Goal: Information Seeking & Learning: Learn about a topic

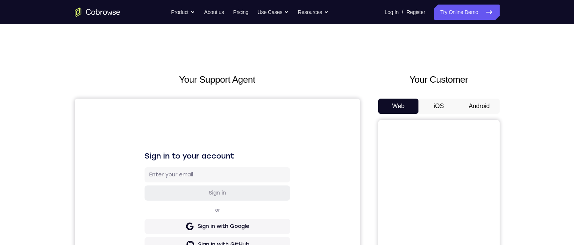
click at [482, 104] on button "Android" at bounding box center [479, 106] width 41 height 15
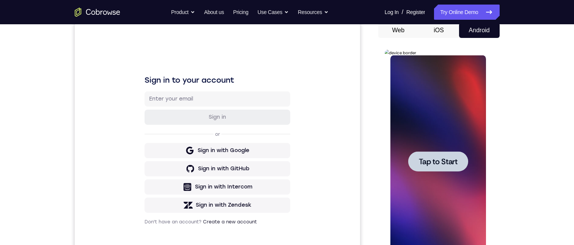
click at [462, 161] on div at bounding box center [438, 161] width 60 height 20
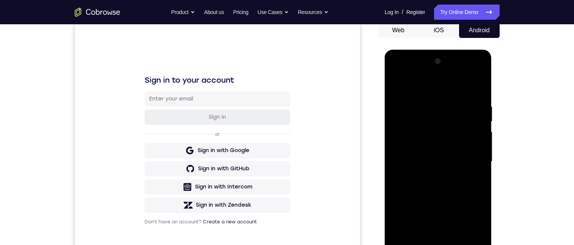
scroll to position [152, 0]
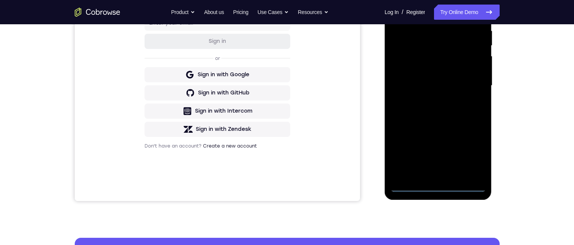
click at [438, 185] on div at bounding box center [438, 86] width 96 height 212
click at [471, 157] on div at bounding box center [438, 86] width 96 height 212
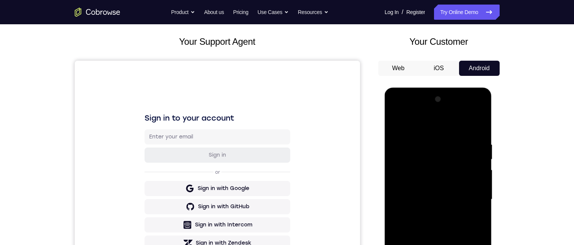
click at [395, 109] on div at bounding box center [438, 199] width 96 height 212
drag, startPoint x: 426, startPoint y: 175, endPoint x: 666, endPoint y: 142, distance: 242.1
click at [426, 175] on div at bounding box center [438, 199] width 96 height 212
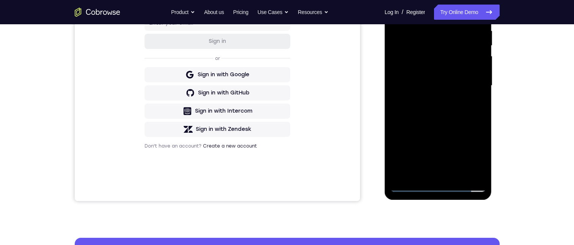
click at [428, 44] on div at bounding box center [438, 86] width 96 height 212
click at [440, 142] on div at bounding box center [438, 86] width 96 height 212
click at [474, 171] on div at bounding box center [438, 86] width 96 height 212
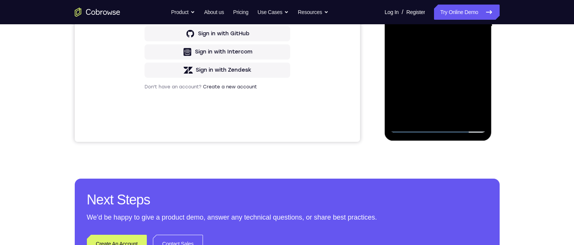
scroll to position [76, 0]
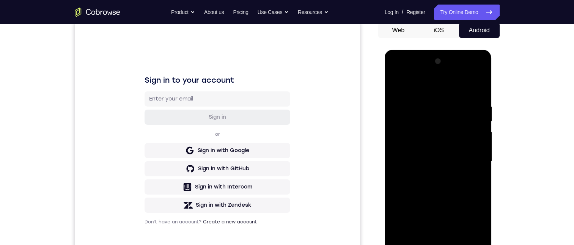
click at [420, 84] on div at bounding box center [438, 161] width 96 height 212
click at [439, 193] on div at bounding box center [438, 161] width 96 height 212
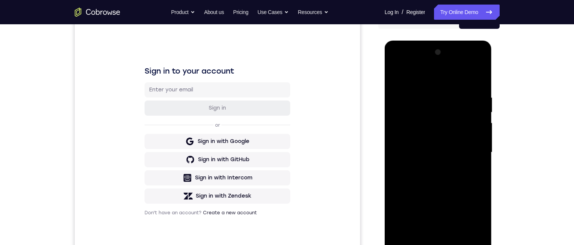
click at [479, 237] on div at bounding box center [438, 152] width 96 height 212
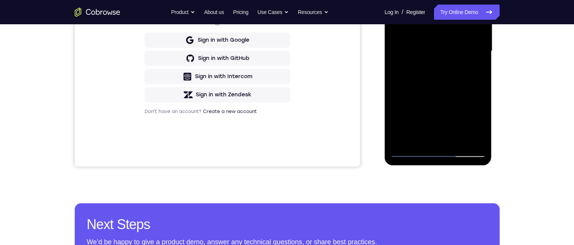
scroll to position [114, 0]
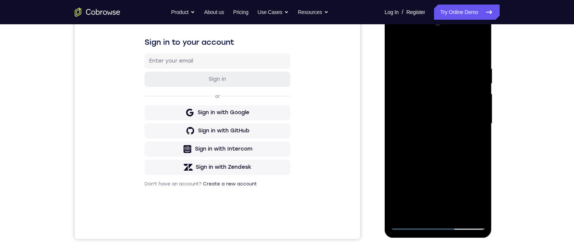
drag, startPoint x: 446, startPoint y: 180, endPoint x: 450, endPoint y: 159, distance: 21.6
click at [453, 159] on div at bounding box center [438, 123] width 96 height 212
click at [444, 47] on div at bounding box center [438, 123] width 96 height 212
click at [437, 57] on div at bounding box center [438, 123] width 96 height 212
click at [448, 167] on div at bounding box center [438, 123] width 96 height 212
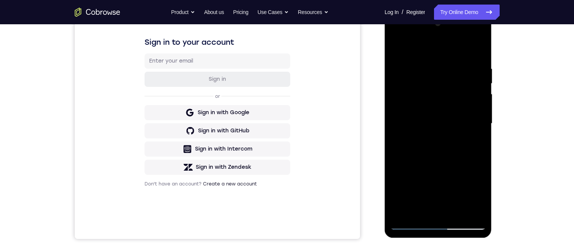
click at [436, 86] on div at bounding box center [438, 123] width 96 height 212
click at [472, 144] on div at bounding box center [438, 123] width 96 height 212
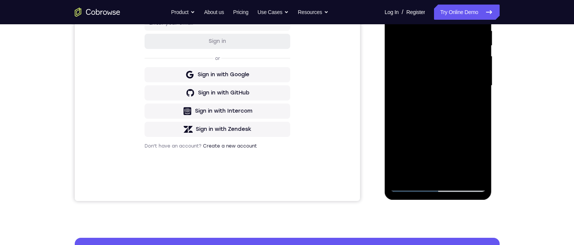
click at [472, 98] on div at bounding box center [438, 86] width 96 height 212
click at [410, 22] on div at bounding box center [438, 86] width 96 height 212
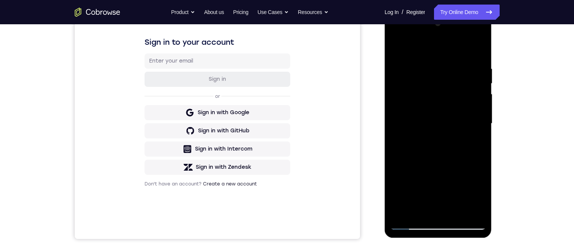
click at [440, 150] on div at bounding box center [438, 123] width 96 height 212
drag, startPoint x: 440, startPoint y: 150, endPoint x: 440, endPoint y: 160, distance: 10.2
click at [440, 160] on div at bounding box center [438, 123] width 96 height 212
click at [449, 127] on div at bounding box center [438, 123] width 96 height 212
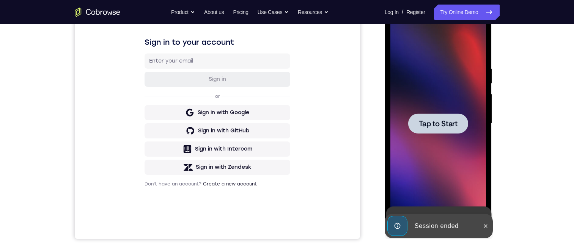
scroll to position [76, 0]
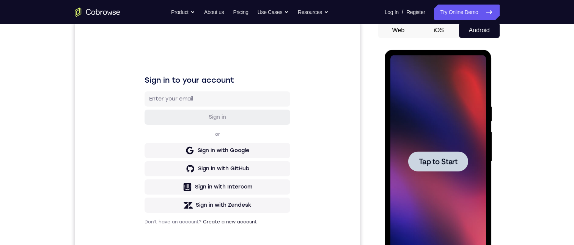
click at [447, 165] on span "Tap to Start" at bounding box center [438, 162] width 39 height 8
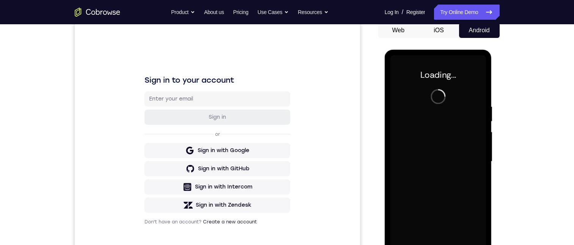
scroll to position [114, 0]
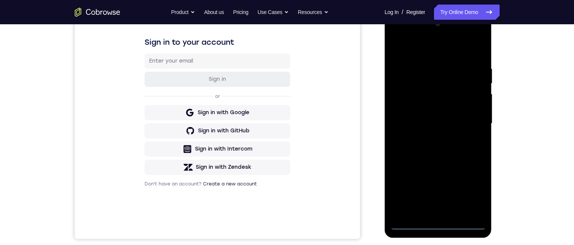
click at [437, 223] on div at bounding box center [438, 123] width 96 height 212
click at [468, 193] on div at bounding box center [438, 123] width 96 height 212
click at [409, 33] on div at bounding box center [438, 123] width 96 height 212
click at [425, 104] on div at bounding box center [438, 123] width 96 height 212
click at [432, 83] on div at bounding box center [438, 123] width 96 height 212
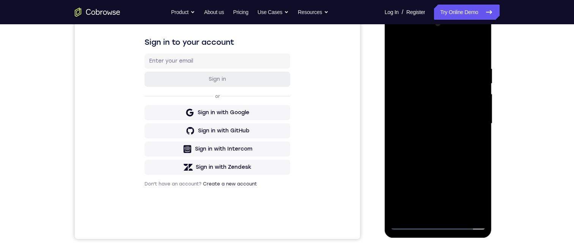
click at [417, 74] on div at bounding box center [438, 123] width 96 height 212
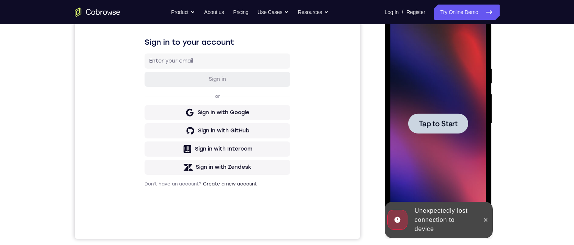
click at [443, 123] on span "Tap to Start" at bounding box center [438, 124] width 39 height 8
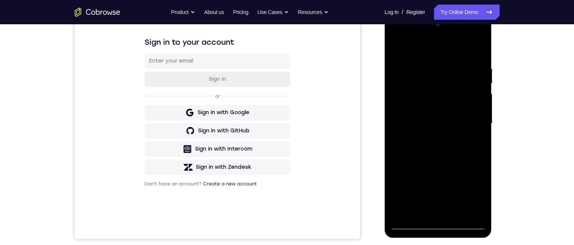
click at [436, 223] on div at bounding box center [438, 123] width 96 height 212
click at [474, 192] on div at bounding box center [438, 123] width 96 height 212
click at [412, 51] on div at bounding box center [438, 123] width 96 height 212
click at [428, 99] on div at bounding box center [438, 123] width 96 height 212
click at [433, 83] on div at bounding box center [438, 123] width 96 height 212
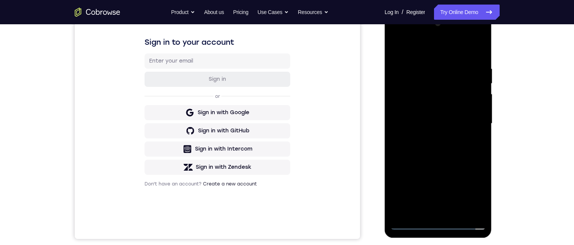
click at [423, 75] on div at bounding box center [438, 123] width 96 height 212
click at [431, 148] on div at bounding box center [438, 123] width 96 height 212
click at [440, 84] on div at bounding box center [438, 123] width 96 height 212
click at [473, 145] on div at bounding box center [438, 123] width 96 height 212
click at [474, 136] on div at bounding box center [438, 123] width 96 height 212
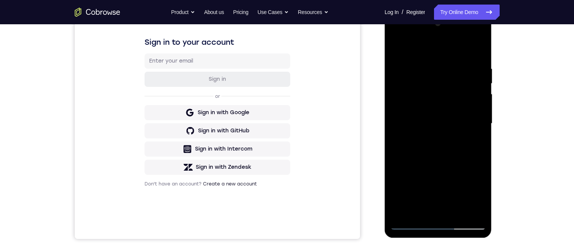
click at [413, 60] on div at bounding box center [438, 123] width 96 height 212
drag, startPoint x: 454, startPoint y: 111, endPoint x: 458, endPoint y: 117, distance: 7.4
click at [464, 120] on div at bounding box center [438, 123] width 96 height 212
click at [469, 45] on div at bounding box center [438, 123] width 96 height 212
click at [446, 88] on div at bounding box center [438, 123] width 96 height 212
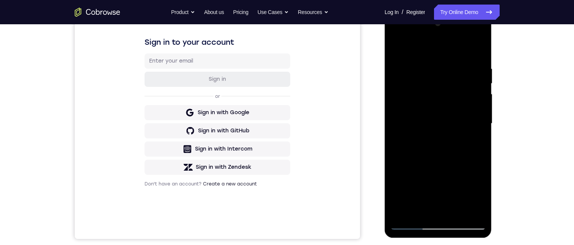
drag, startPoint x: 443, startPoint y: 170, endPoint x: 453, endPoint y: 36, distance: 134.3
click at [453, 36] on div at bounding box center [438, 123] width 96 height 212
drag, startPoint x: 452, startPoint y: 147, endPoint x: 457, endPoint y: 50, distance: 97.2
click at [442, 12] on html "Online web based iOS Simulators and Android Emulators. Run iPhone, iPad, Mobile…" at bounding box center [439, 126] width 108 height 228
drag, startPoint x: 448, startPoint y: 174, endPoint x: 446, endPoint y: 59, distance: 115.0
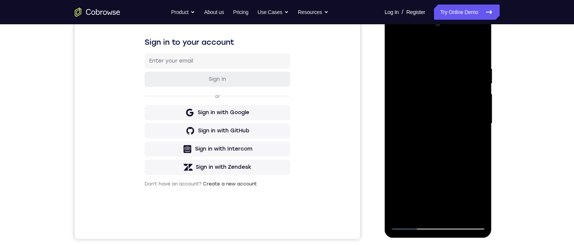
click at [446, 59] on div at bounding box center [438, 123] width 96 height 212
drag, startPoint x: 441, startPoint y: 163, endPoint x: 437, endPoint y: 63, distance: 100.6
click at [437, 64] on div at bounding box center [438, 123] width 96 height 212
drag, startPoint x: 440, startPoint y: 154, endPoint x: 457, endPoint y: -31, distance: 185.9
click at [457, 12] on html "Online web based iOS Simulators and Android Emulators. Run iPhone, iPad, Mobile…" at bounding box center [439, 126] width 108 height 228
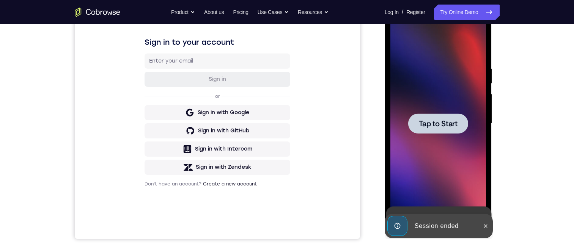
click at [454, 127] on span "Tap to Start" at bounding box center [438, 124] width 39 height 8
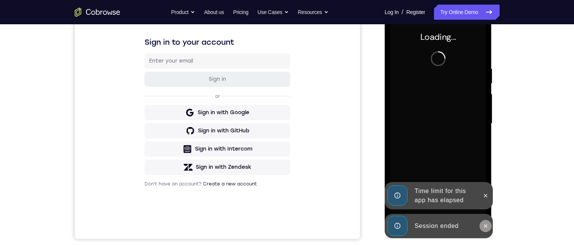
click at [486, 225] on icon at bounding box center [485, 225] width 3 height 3
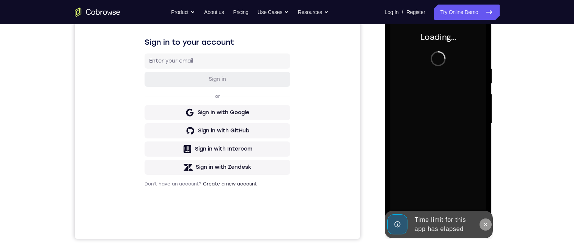
drag, startPoint x: 484, startPoint y: 224, endPoint x: 878, endPoint y: 233, distance: 394.3
click at [484, 224] on icon at bounding box center [486, 225] width 6 height 6
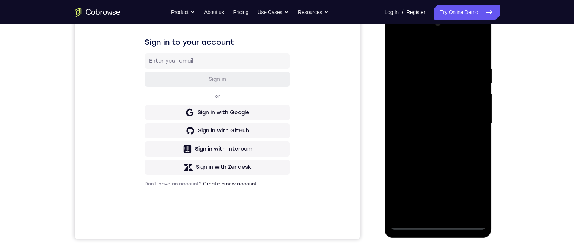
click at [442, 220] on div at bounding box center [438, 123] width 96 height 212
click at [436, 224] on div at bounding box center [438, 123] width 96 height 212
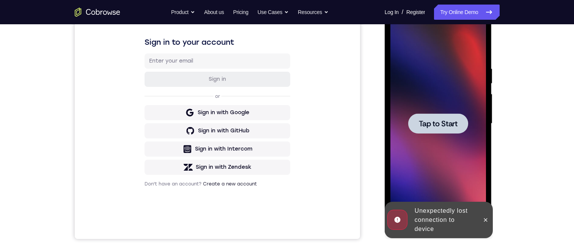
click at [463, 124] on div at bounding box center [438, 123] width 60 height 20
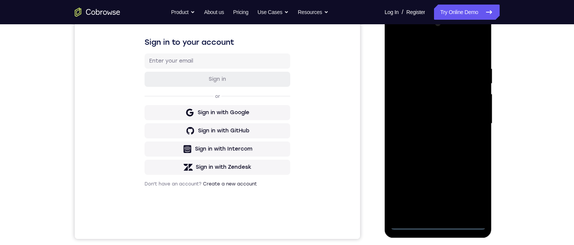
click at [439, 222] on div at bounding box center [438, 123] width 96 height 212
click at [469, 193] on div at bounding box center [438, 123] width 96 height 212
click at [407, 51] on div at bounding box center [438, 123] width 96 height 212
click at [426, 100] on div at bounding box center [438, 123] width 96 height 212
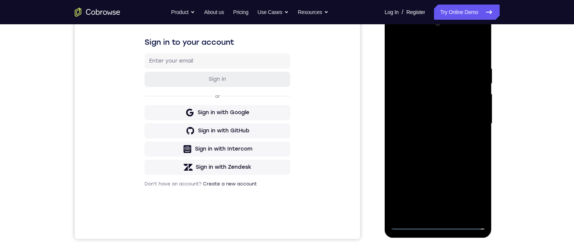
click at [422, 86] on div at bounding box center [438, 123] width 96 height 212
drag, startPoint x: 447, startPoint y: 193, endPoint x: 449, endPoint y: 54, distance: 139.6
click at [449, 54] on div at bounding box center [438, 123] width 96 height 212
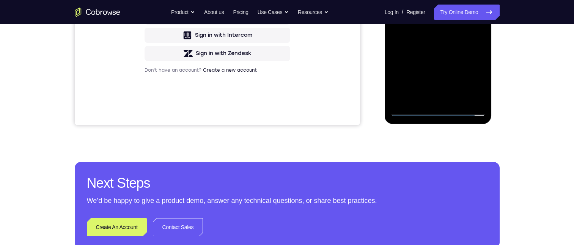
drag, startPoint x: 462, startPoint y: 63, endPoint x: 470, endPoint y: 31, distance: 33.3
click at [465, 0] on div at bounding box center [438, 10] width 96 height 212
drag, startPoint x: 458, startPoint y: 44, endPoint x: 456, endPoint y: -11, distance: 54.7
click at [456, 0] on div at bounding box center [438, 10] width 96 height 212
drag, startPoint x: 467, startPoint y: 58, endPoint x: 458, endPoint y: 3, distance: 56.6
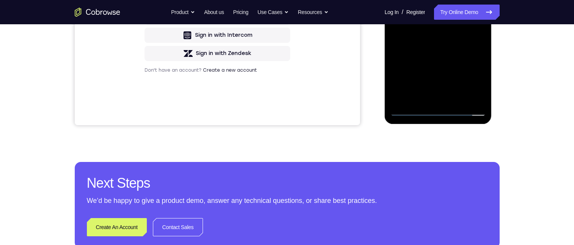
click at [458, 3] on div at bounding box center [438, 10] width 96 height 212
drag, startPoint x: 465, startPoint y: 62, endPoint x: 461, endPoint y: 27, distance: 35.6
click at [455, 0] on div at bounding box center [438, 10] width 96 height 212
drag, startPoint x: 464, startPoint y: 52, endPoint x: 470, endPoint y: 27, distance: 26.2
click at [463, 17] on div at bounding box center [438, 10] width 96 height 212
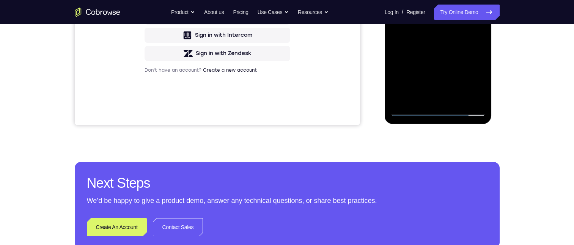
click at [458, 65] on div at bounding box center [438, 10] width 96 height 212
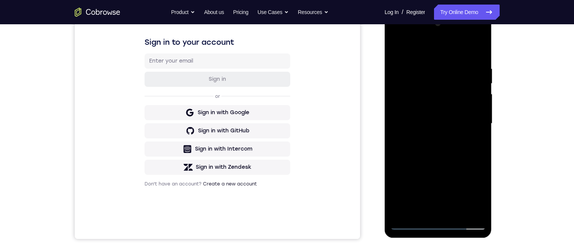
click at [438, 84] on div at bounding box center [438, 123] width 96 height 212
click at [467, 146] on div at bounding box center [438, 123] width 96 height 212
click at [469, 136] on div at bounding box center [438, 123] width 96 height 212
click at [397, 62] on div at bounding box center [438, 123] width 96 height 212
drag, startPoint x: 441, startPoint y: 188, endPoint x: 448, endPoint y: 46, distance: 142.0
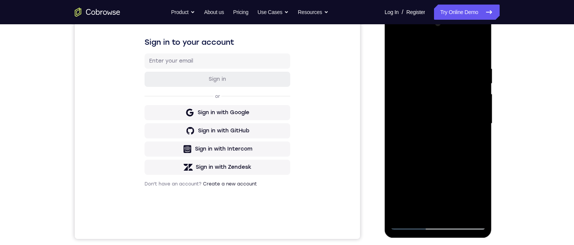
click at [448, 46] on div at bounding box center [438, 123] width 96 height 212
drag, startPoint x: 460, startPoint y: 157, endPoint x: 581, endPoint y: -60, distance: 247.9
click at [493, 12] on html "Online web based iOS Simulators and Android Emulators. Run iPhone, iPad, Mobile…" at bounding box center [439, 126] width 108 height 228
drag, startPoint x: 426, startPoint y: 203, endPoint x: 475, endPoint y: 26, distance: 183.4
click at [493, 12] on html "Online web based iOS Simulators and Android Emulators. Run iPhone, iPad, Mobile…" at bounding box center [439, 126] width 108 height 228
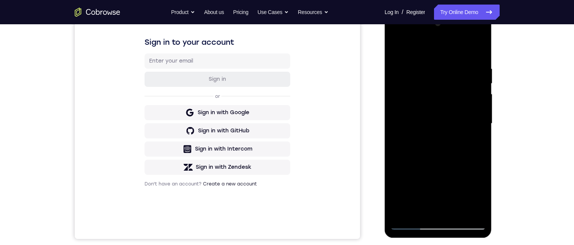
drag, startPoint x: 450, startPoint y: 160, endPoint x: 465, endPoint y: 27, distance: 134.3
click at [467, 12] on html "Online web based iOS Simulators and Android Emulators. Run iPhone, iPad, Mobile…" at bounding box center [439, 126] width 108 height 228
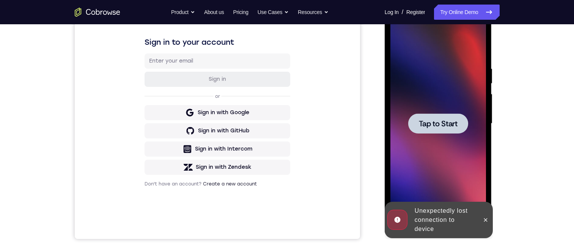
click at [449, 120] on span "Tap to Start" at bounding box center [438, 124] width 39 height 8
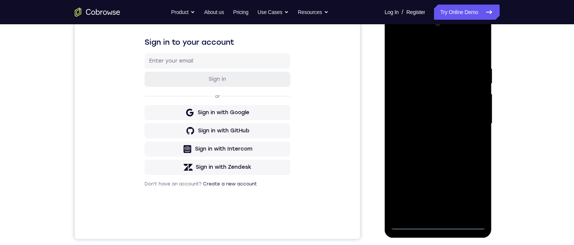
click at [440, 224] on div at bounding box center [438, 123] width 96 height 212
click at [436, 206] on div at bounding box center [438, 123] width 96 height 212
click at [431, 53] on div at bounding box center [438, 123] width 96 height 212
click at [448, 35] on div at bounding box center [438, 123] width 96 height 212
click at [478, 208] on div at bounding box center [438, 123] width 96 height 212
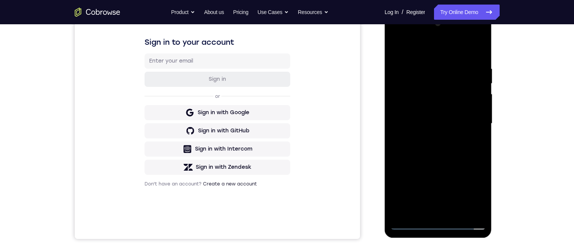
drag, startPoint x: 436, startPoint y: 169, endPoint x: 434, endPoint y: 63, distance: 105.9
click at [469, 12] on html "Online web based iOS Simulators and Android Emulators. Run iPhone, iPad, Mobile…" at bounding box center [439, 126] width 108 height 228
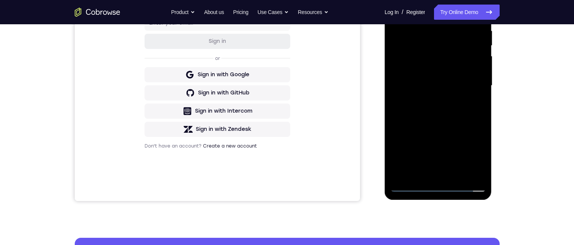
drag, startPoint x: 448, startPoint y: 97, endPoint x: 446, endPoint y: 175, distance: 78.5
click at [445, 201] on html "Online web based iOS Simulators and Android Emulators. Run iPhone, iPad, Mobile…" at bounding box center [439, 88] width 108 height 228
drag, startPoint x: 430, startPoint y: 60, endPoint x: 439, endPoint y: 184, distance: 124.4
click at [440, 196] on div at bounding box center [438, 87] width 107 height 226
drag, startPoint x: 443, startPoint y: 190, endPoint x: 437, endPoint y: 248, distance: 58.4
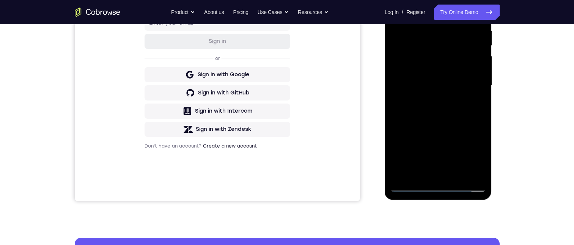
click at [437, 201] on html "Online web based iOS Simulators and Android Emulators. Run iPhone, iPad, Mobile…" at bounding box center [439, 88] width 108 height 228
click at [436, 176] on div at bounding box center [438, 86] width 96 height 212
drag, startPoint x: 428, startPoint y: 138, endPoint x: 487, endPoint y: -44, distance: 191.4
click at [487, 0] on html "Online web based iOS Simulators and Android Emulators. Run iPhone, iPad, Mobile…" at bounding box center [439, 88] width 108 height 228
drag, startPoint x: 459, startPoint y: 115, endPoint x: 488, endPoint y: -37, distance: 154.8
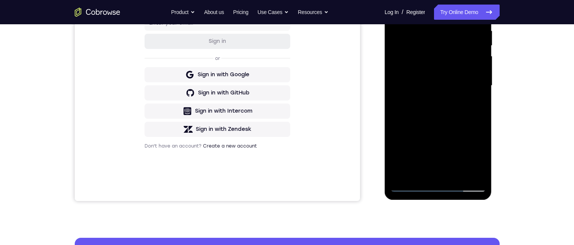
click at [488, 0] on html "Online web based iOS Simulators and Android Emulators. Run iPhone, iPad, Mobile…" at bounding box center [439, 88] width 108 height 228
drag, startPoint x: 430, startPoint y: 108, endPoint x: 451, endPoint y: 33, distance: 78.7
click at [451, 33] on div at bounding box center [438, 86] width 96 height 212
click at [436, 178] on div at bounding box center [438, 86] width 96 height 212
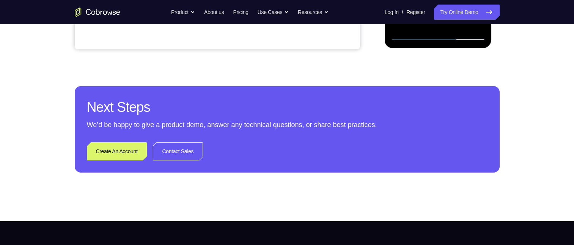
scroll to position [0, 0]
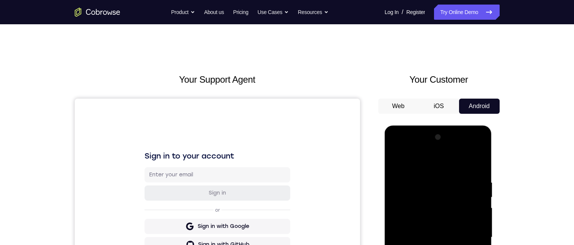
click at [399, 165] on div at bounding box center [438, 237] width 96 height 212
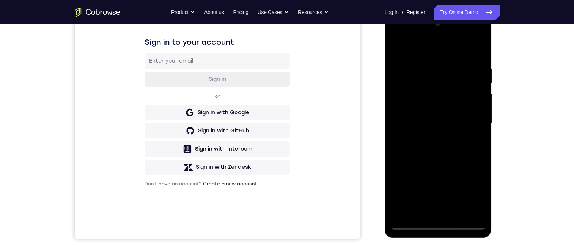
click at [436, 223] on div at bounding box center [438, 123] width 96 height 212
click at [472, 192] on div at bounding box center [438, 123] width 96 height 212
click at [441, 47] on div at bounding box center [438, 123] width 96 height 212
click at [448, 79] on div at bounding box center [438, 123] width 96 height 212
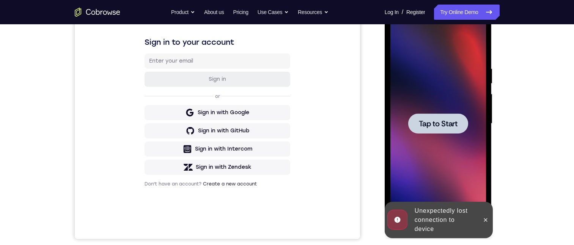
click at [452, 132] on div at bounding box center [438, 123] width 60 height 20
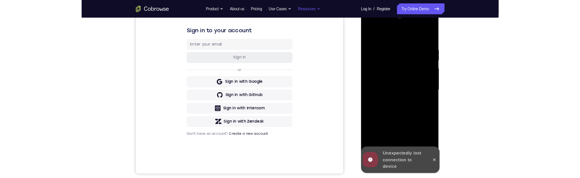
scroll to position [0, 0]
